Goal: Task Accomplishment & Management: Manage account settings

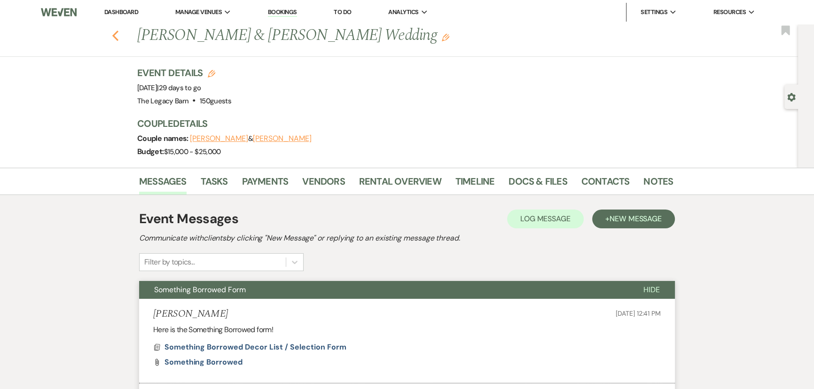
click at [118, 36] on icon "Previous" at bounding box center [115, 35] width 7 height 11
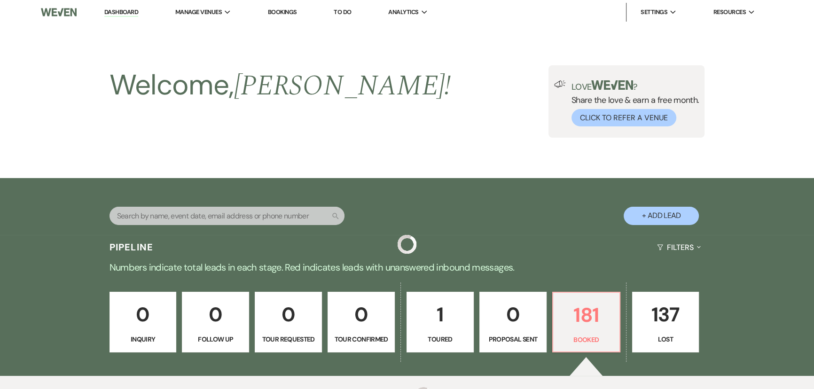
scroll to position [299, 0]
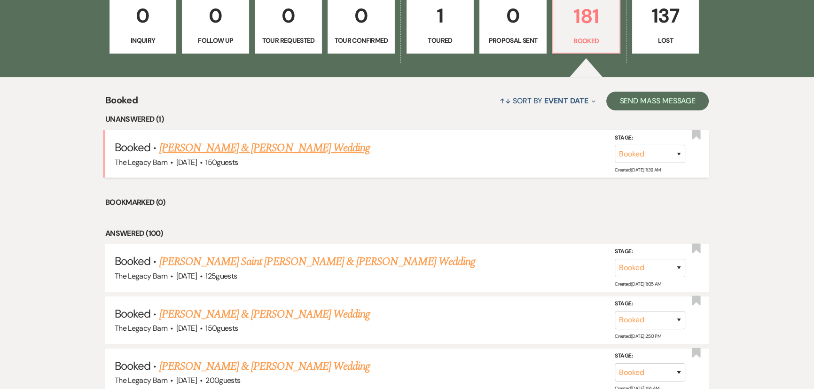
click at [260, 145] on link "[PERSON_NAME] & [PERSON_NAME] Wedding" at bounding box center [264, 148] width 211 height 17
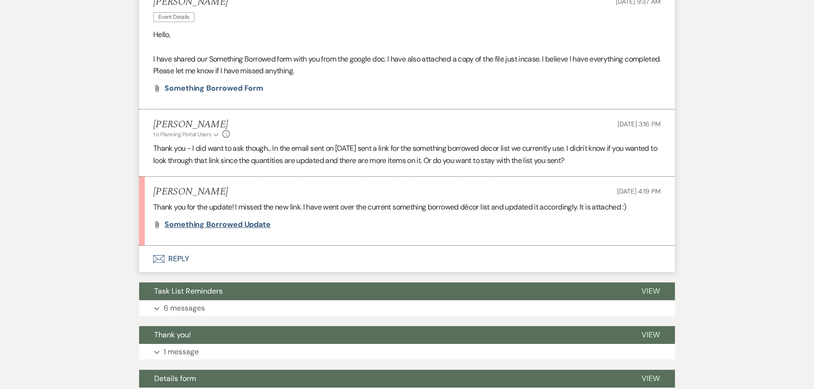
click at [220, 226] on span "Something borrowed update" at bounding box center [218, 225] width 106 height 10
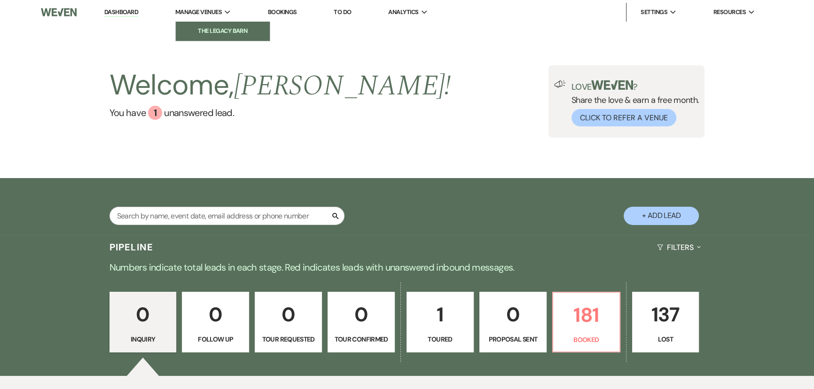
click at [205, 33] on li "The Legacy Barn" at bounding box center [223, 30] width 85 height 9
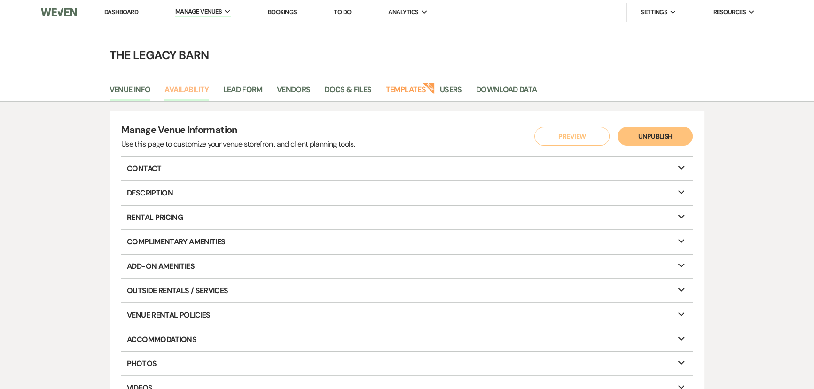
click at [181, 89] on link "Availability" at bounding box center [187, 93] width 44 height 18
select select "3"
select select "2026"
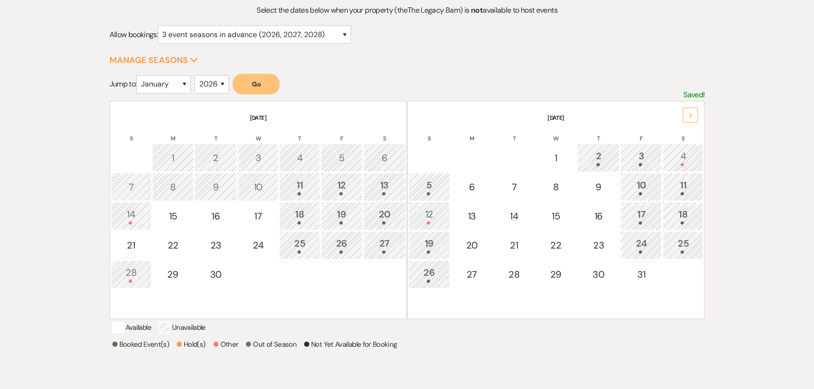
scroll to position [128, 0]
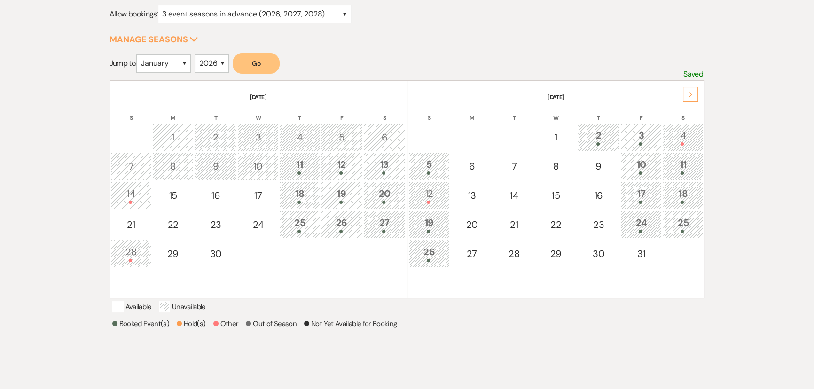
click at [422, 201] on div at bounding box center [429, 202] width 31 height 3
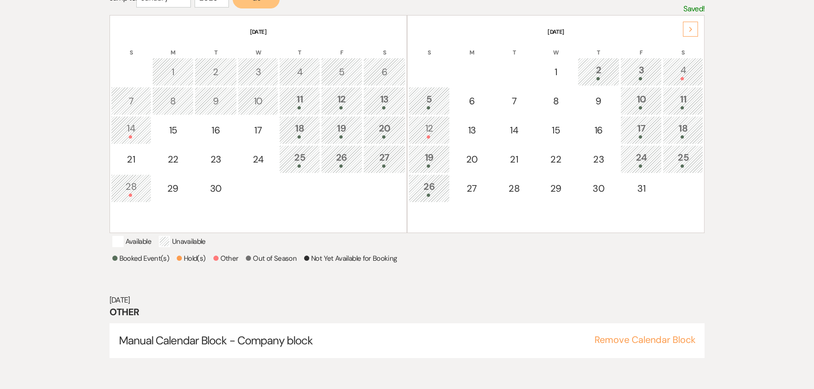
click at [425, 99] on div "5" at bounding box center [429, 100] width 31 height 17
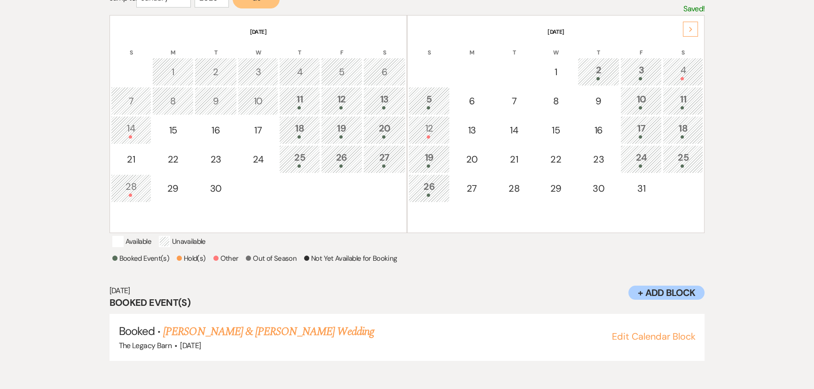
click at [420, 159] on div "19" at bounding box center [429, 158] width 31 height 17
click at [426, 194] on div at bounding box center [429, 195] width 31 height 3
click at [643, 101] on div "10" at bounding box center [641, 100] width 31 height 17
click at [686, 94] on div "11" at bounding box center [683, 100] width 30 height 17
click at [351, 127] on div "19" at bounding box center [341, 129] width 31 height 17
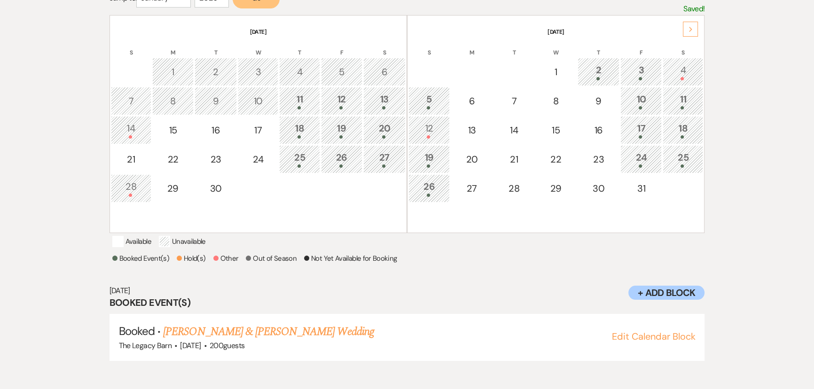
click at [305, 135] on div at bounding box center [299, 136] width 30 height 3
click at [307, 165] on div at bounding box center [299, 166] width 30 height 3
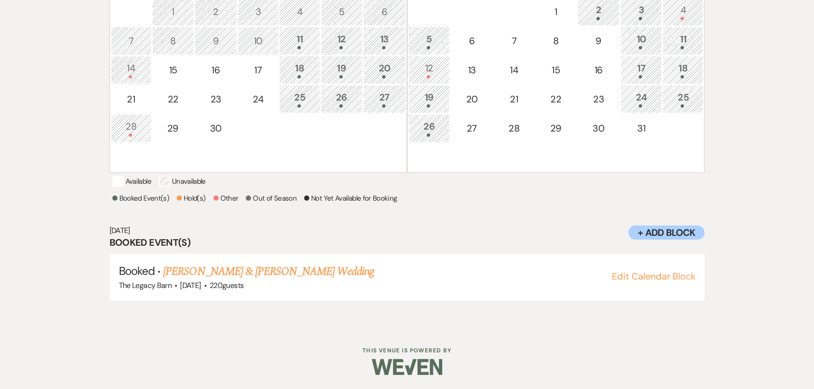
scroll to position [263, 0]
click at [267, 271] on link "[PERSON_NAME] & [PERSON_NAME] Wedding" at bounding box center [268, 271] width 211 height 17
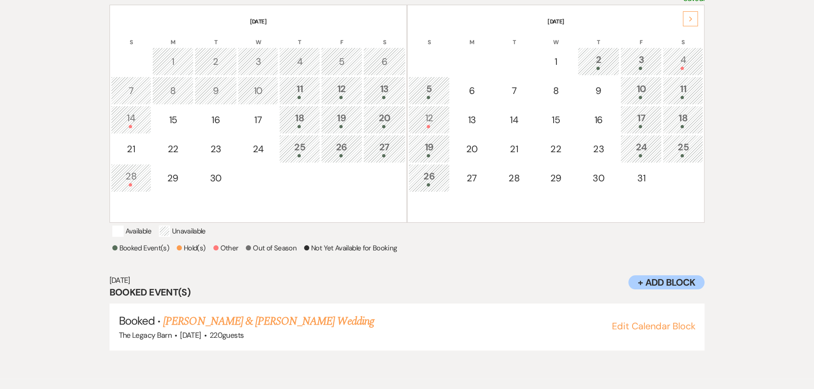
scroll to position [50, 0]
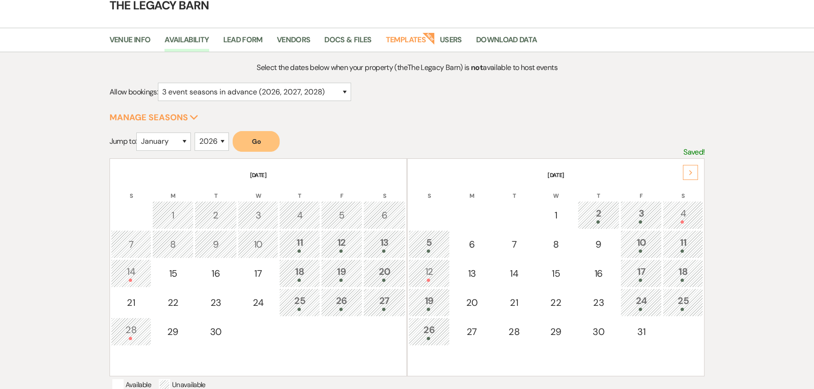
click at [694, 173] on div "Next" at bounding box center [690, 172] width 15 height 15
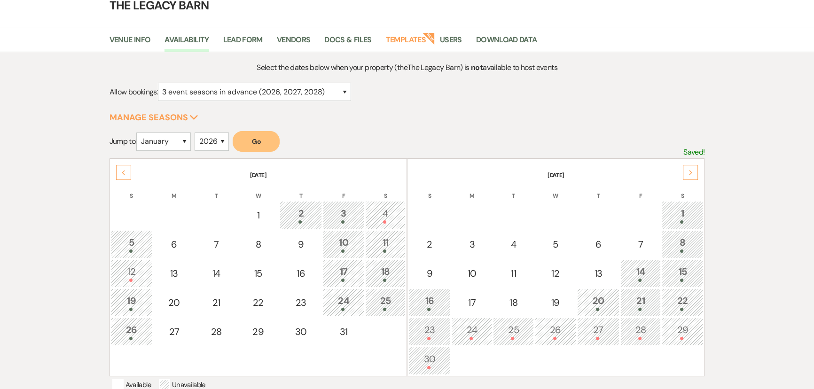
click at [677, 206] on div "1" at bounding box center [682, 214] width 31 height 17
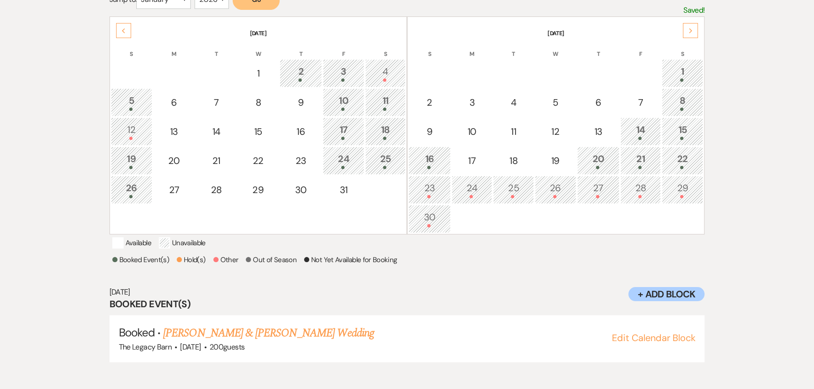
scroll to position [193, 0]
click at [687, 106] on div at bounding box center [682, 107] width 31 height 3
click at [642, 133] on div "14" at bounding box center [641, 129] width 30 height 17
click at [676, 129] on div "15" at bounding box center [682, 129] width 31 height 17
click at [645, 160] on div "21" at bounding box center [641, 158] width 30 height 17
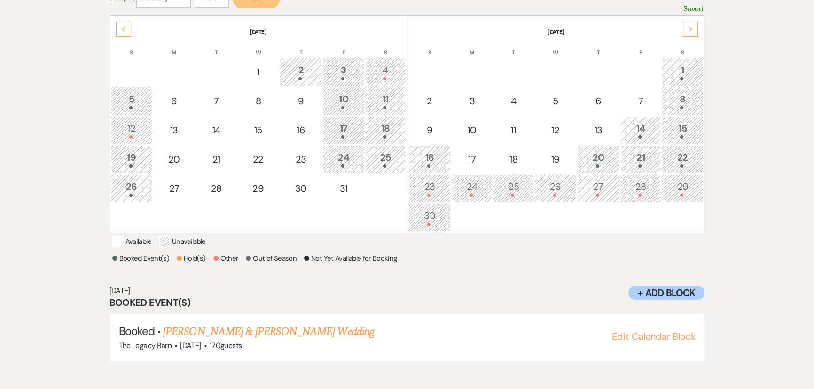
click at [433, 160] on div "16" at bounding box center [430, 158] width 32 height 17
click at [634, 160] on div "21" at bounding box center [641, 158] width 30 height 17
click at [674, 156] on div "22" at bounding box center [682, 158] width 31 height 17
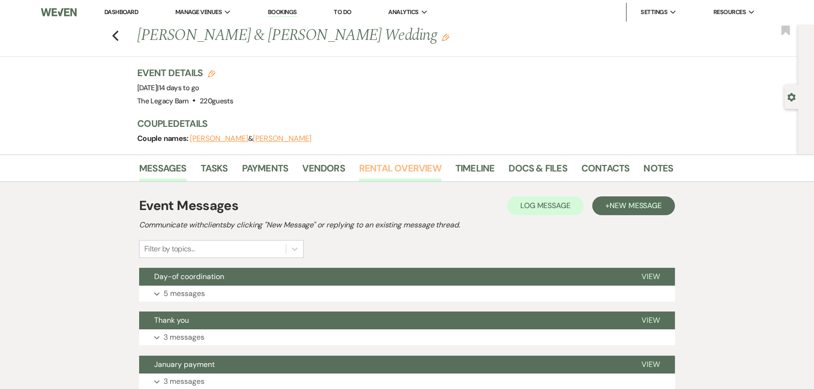
click at [374, 168] on link "Rental Overview" at bounding box center [400, 171] width 82 height 21
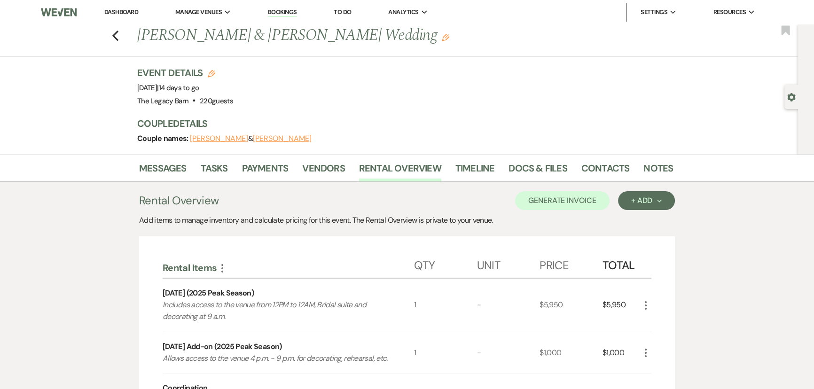
click at [125, 15] on link "Dashboard" at bounding box center [121, 12] width 34 height 8
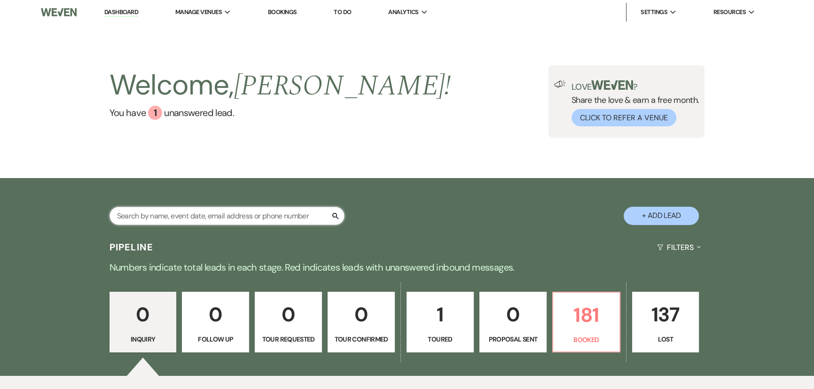
click at [135, 216] on input "text" at bounding box center [227, 216] width 235 height 18
type input "tyler"
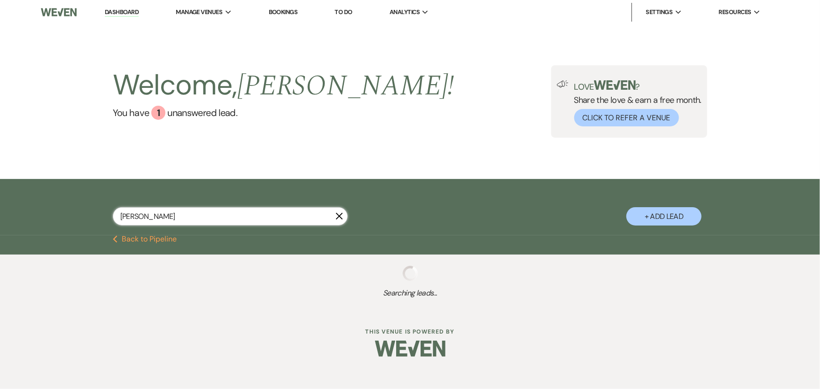
select select "8"
select select "11"
select select "8"
select select "5"
select select "8"
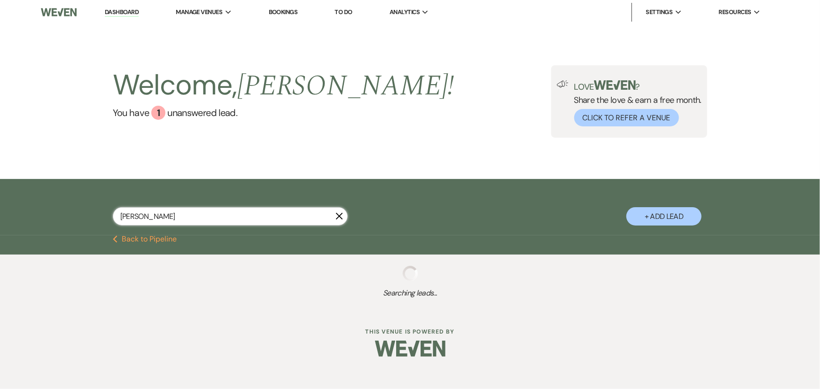
select select "5"
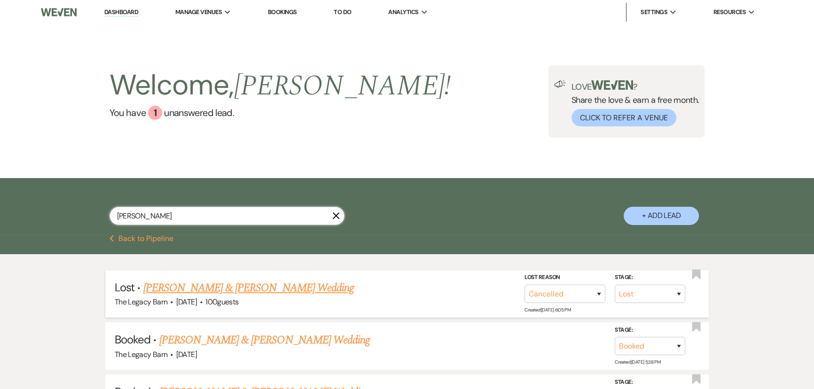
type input "tyler"
click at [184, 288] on link "Tyler Rener & Karla Woch's Wedding" at bounding box center [248, 288] width 211 height 17
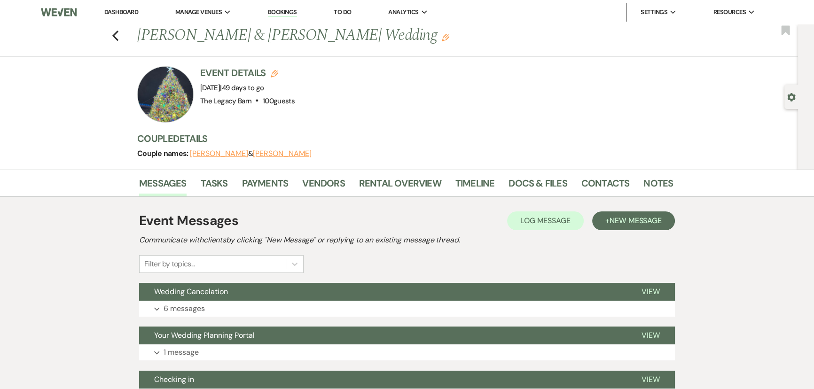
click at [797, 96] on div "Gear Settings" at bounding box center [794, 97] width 18 height 24
click at [790, 96] on icon "Gear" at bounding box center [791, 97] width 8 height 8
select select "8"
select select "11"
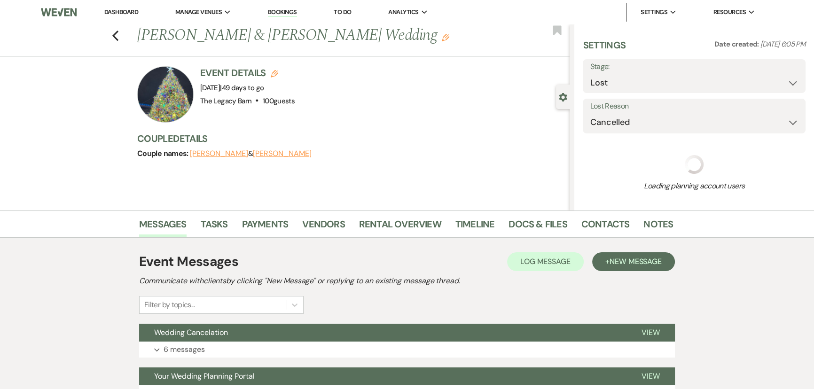
select select "8"
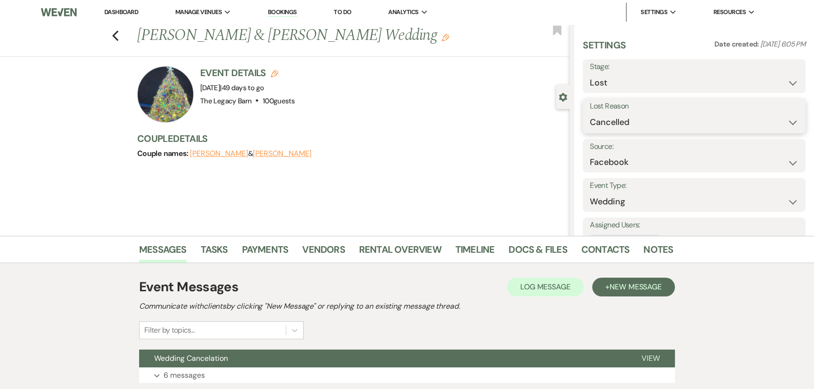
click at [611, 124] on select "Booked Elsewhere Budget Date Unavailable No Response Not a Good Match Capacity …" at bounding box center [694, 122] width 209 height 18
click at [113, 16] on li "Dashboard" at bounding box center [121, 12] width 43 height 19
click at [113, 12] on link "Dashboard" at bounding box center [121, 12] width 34 height 8
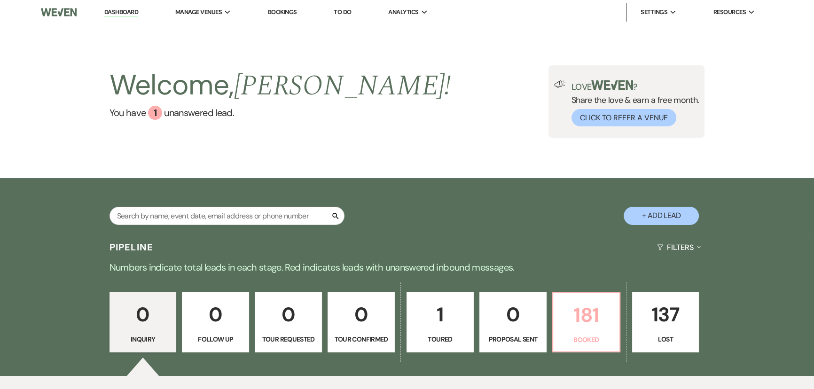
click at [568, 324] on p "181" at bounding box center [586, 314] width 55 height 31
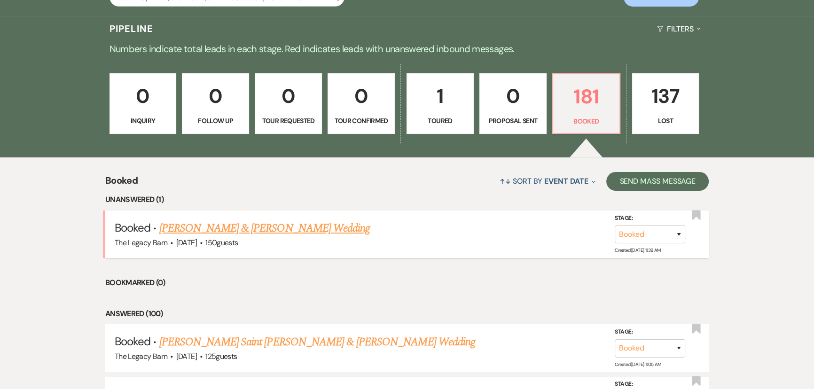
scroll to position [231, 0]
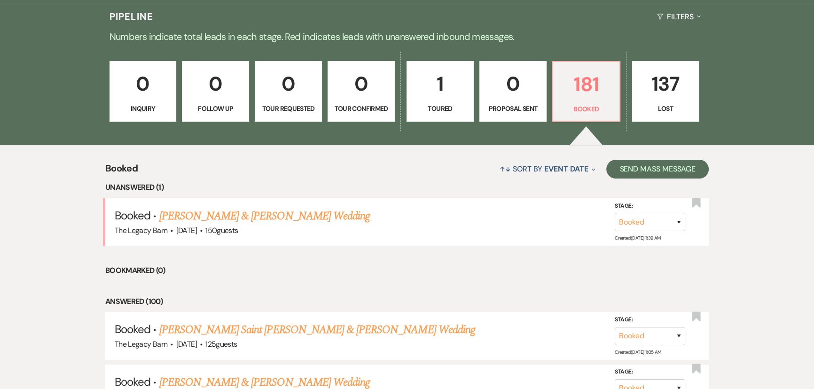
click at [243, 213] on link "[PERSON_NAME] & [PERSON_NAME] Wedding" at bounding box center [264, 216] width 211 height 17
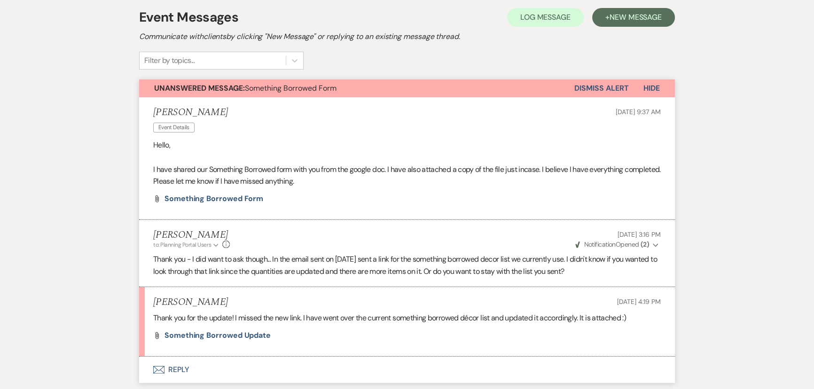
scroll to position [213, 0]
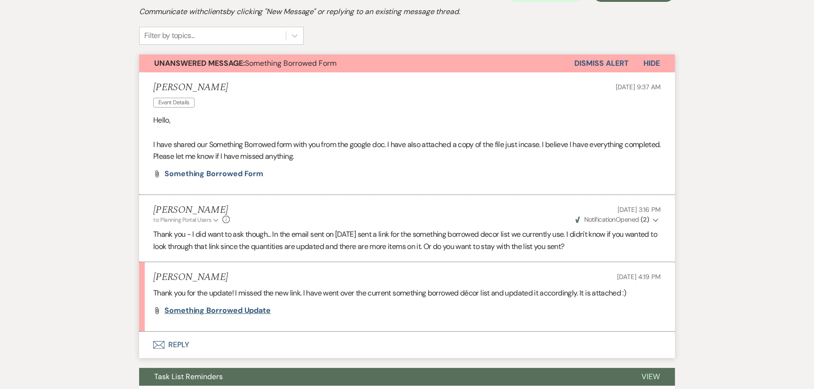
click at [205, 311] on span "Something borrowed update" at bounding box center [218, 311] width 106 height 10
click at [177, 346] on button "Envelope Reply" at bounding box center [407, 345] width 536 height 26
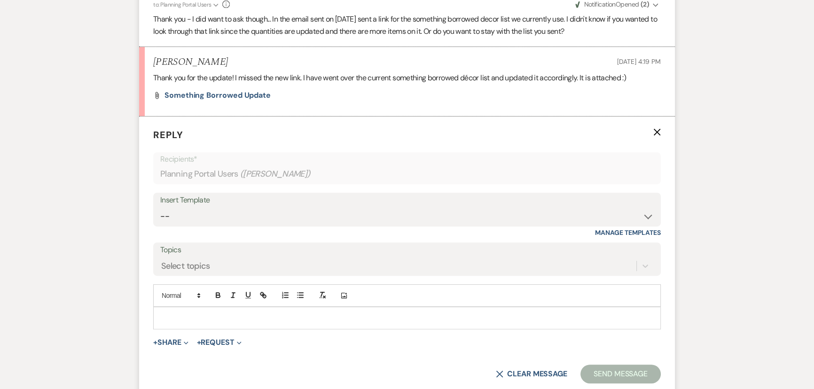
scroll to position [447, 0]
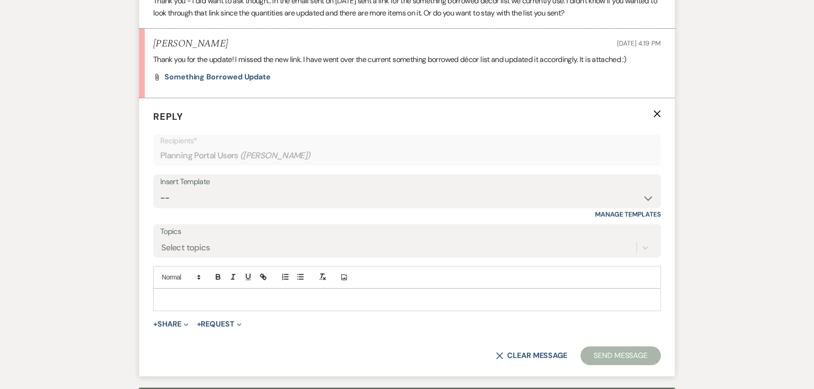
click at [173, 302] on p at bounding box center [407, 300] width 493 height 10
click at [521, 357] on button "X Clear message" at bounding box center [531, 356] width 71 height 8
click at [654, 112] on icon "X" at bounding box center [657, 114] width 8 height 8
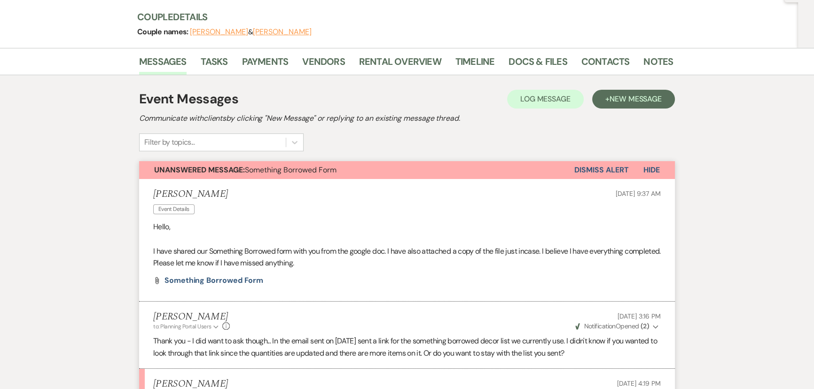
scroll to position [0, 0]
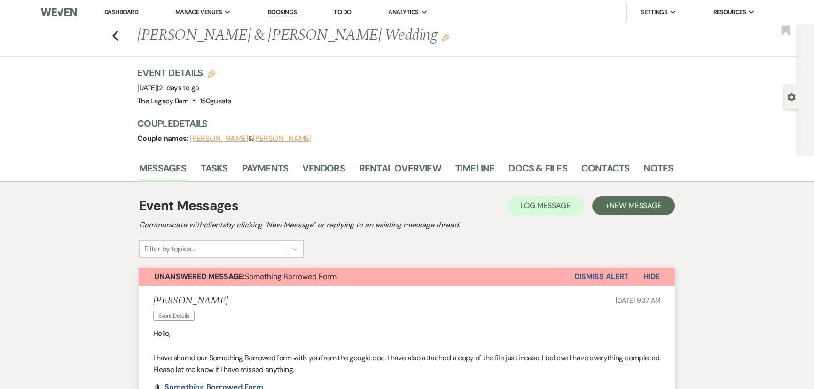
click at [592, 280] on button "Dismiss Alert" at bounding box center [601, 277] width 54 height 18
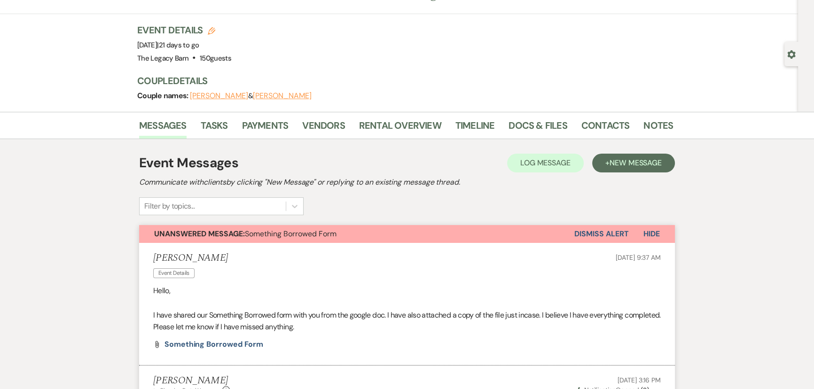
scroll to position [42, 0]
click at [589, 234] on button "Dismiss Alert" at bounding box center [601, 235] width 54 height 18
